Goal: Find specific page/section

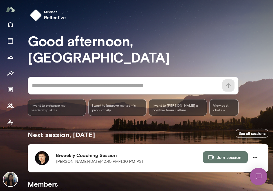
click at [81, 47] on h3 "Good afternoon, [GEOGRAPHIC_DATA]" at bounding box center [148, 48] width 241 height 32
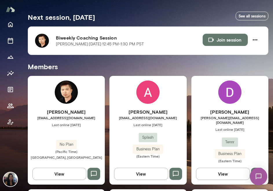
click at [57, 167] on button "View" at bounding box center [59, 173] width 54 height 12
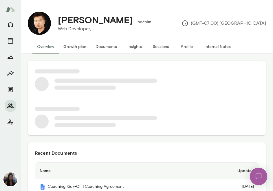
click at [102, 45] on button "Documents" at bounding box center [106, 46] width 31 height 14
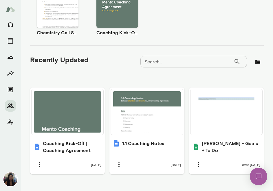
scroll to position [214, 0]
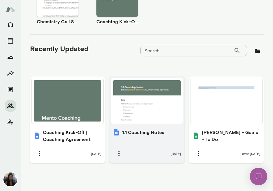
click at [142, 106] on div at bounding box center [146, 100] width 67 height 41
